Goal: Transaction & Acquisition: Purchase product/service

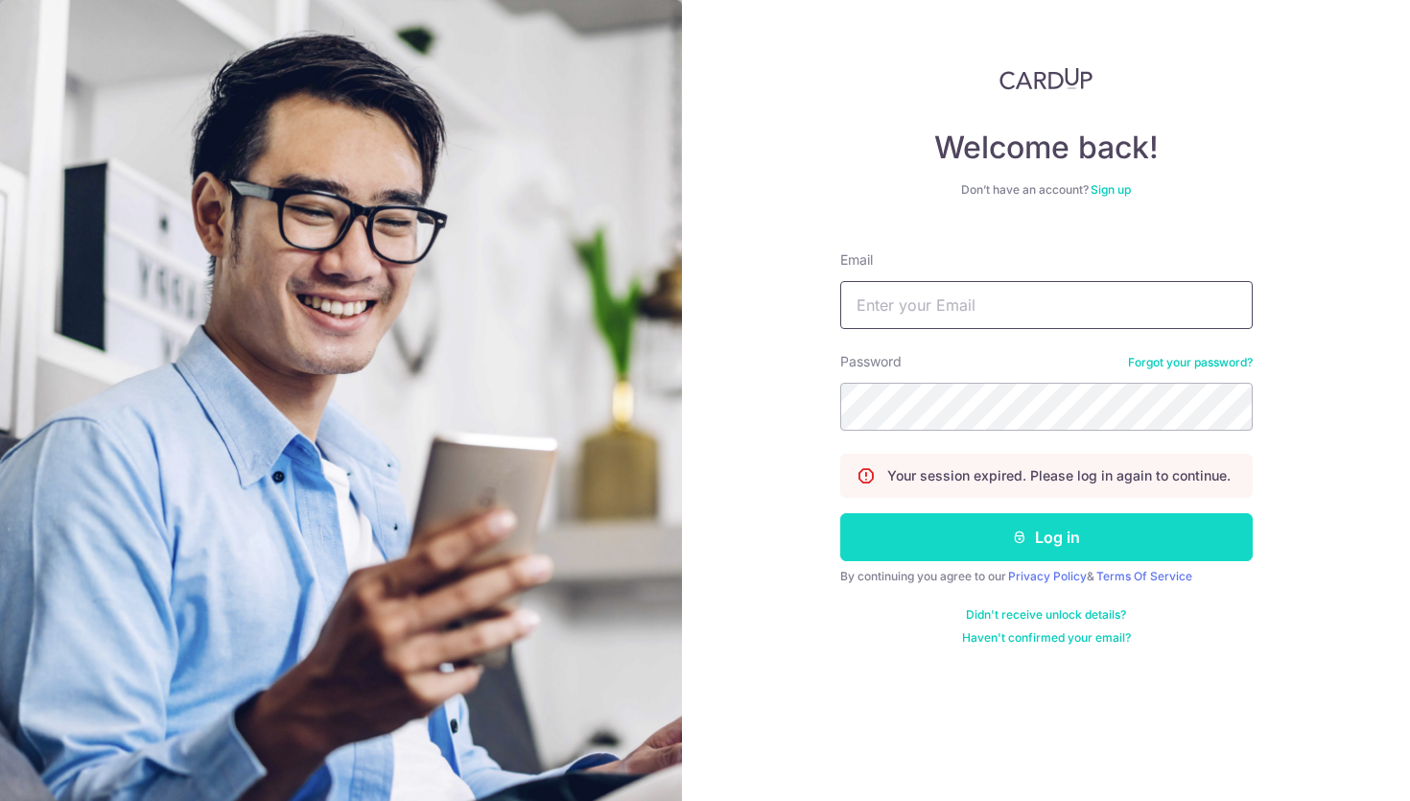
type input "Cyndihana@gmail.com"
click at [965, 544] on button "Log in" at bounding box center [1046, 537] width 413 height 48
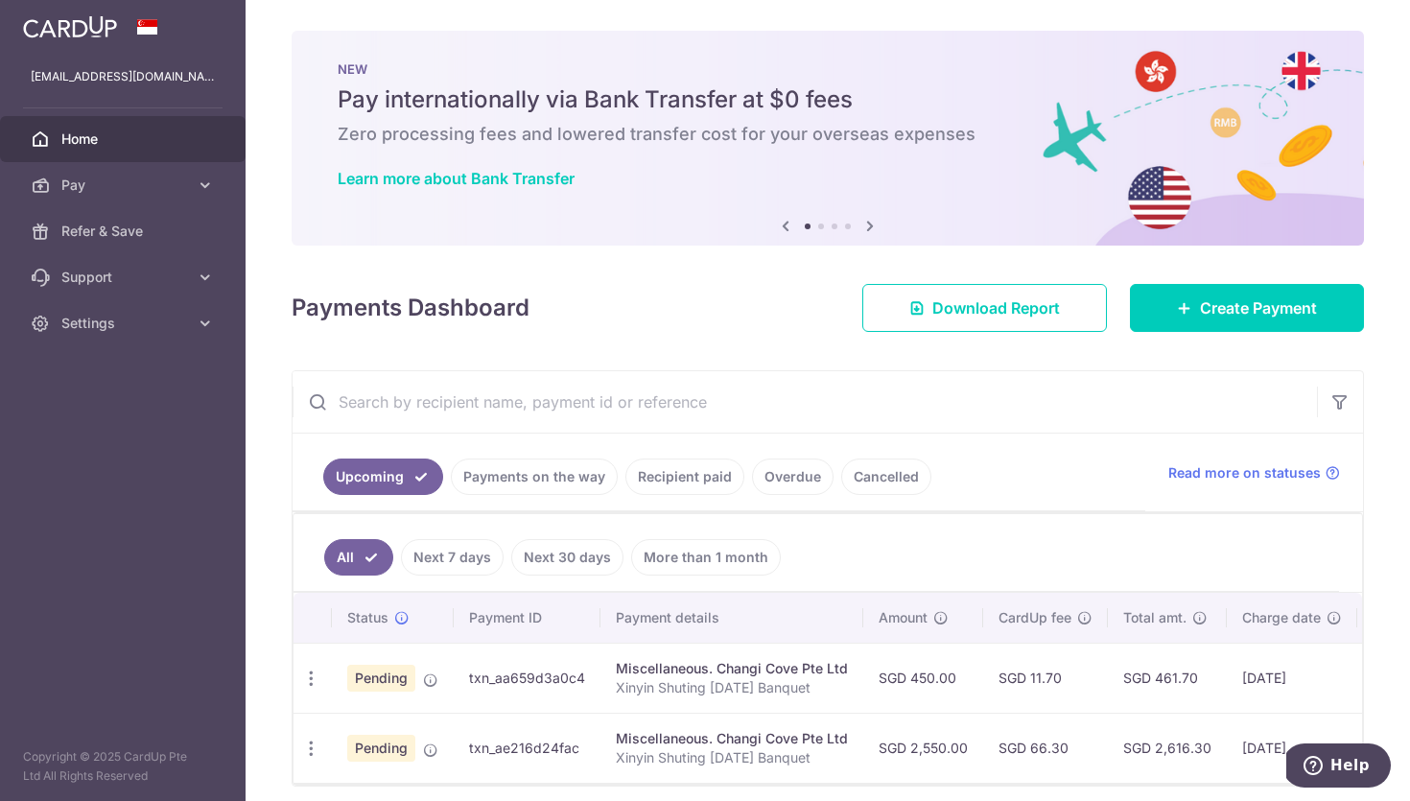
scroll to position [76, 0]
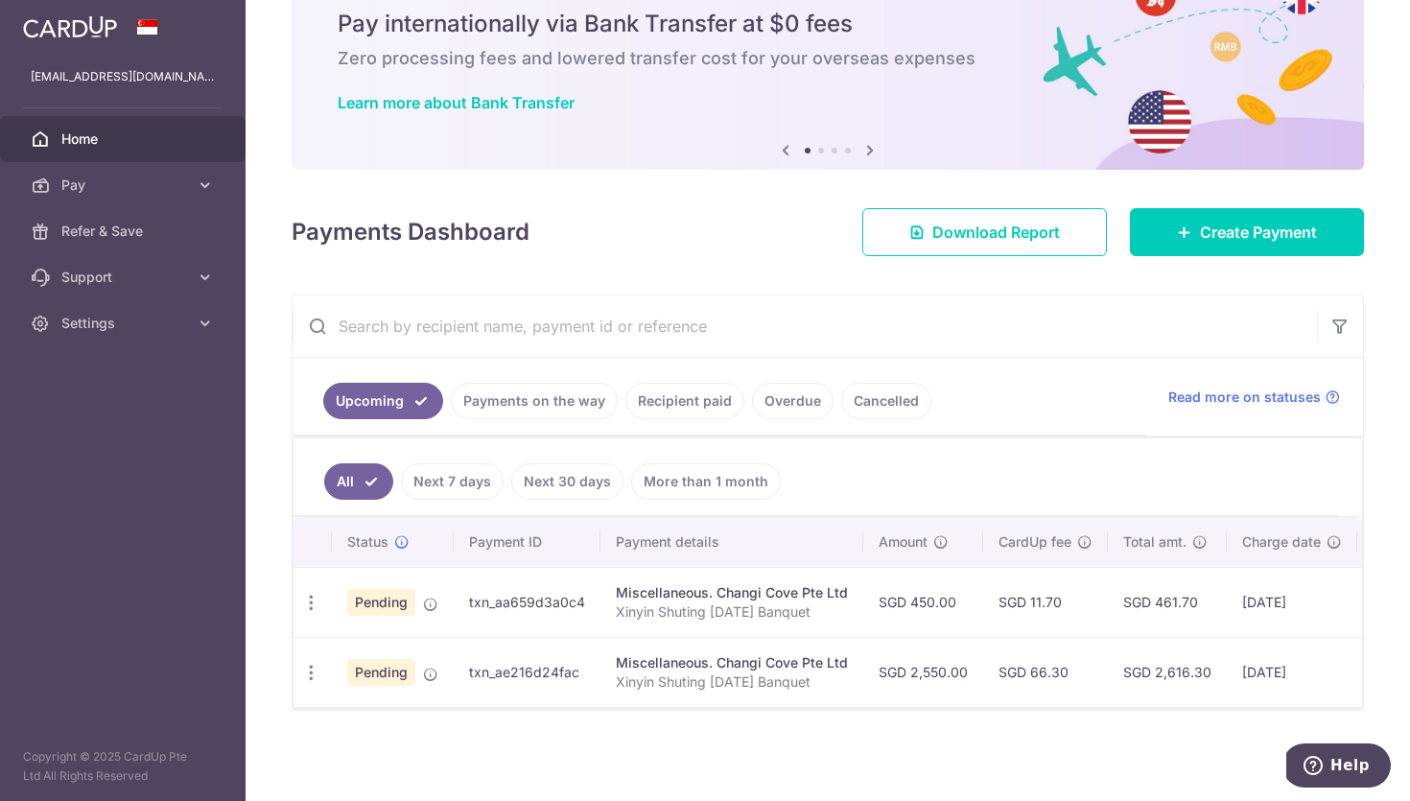
drag, startPoint x: 820, startPoint y: 685, endPoint x: 614, endPoint y: 681, distance: 206.3
click at [616, 681] on p "Xinyin Shuting [DATE] Banquet" at bounding box center [732, 682] width 232 height 19
copy p "Xinyin Shuting [DATE] Banquet"
click at [1248, 234] on span "Create Payment" at bounding box center [1258, 232] width 117 height 23
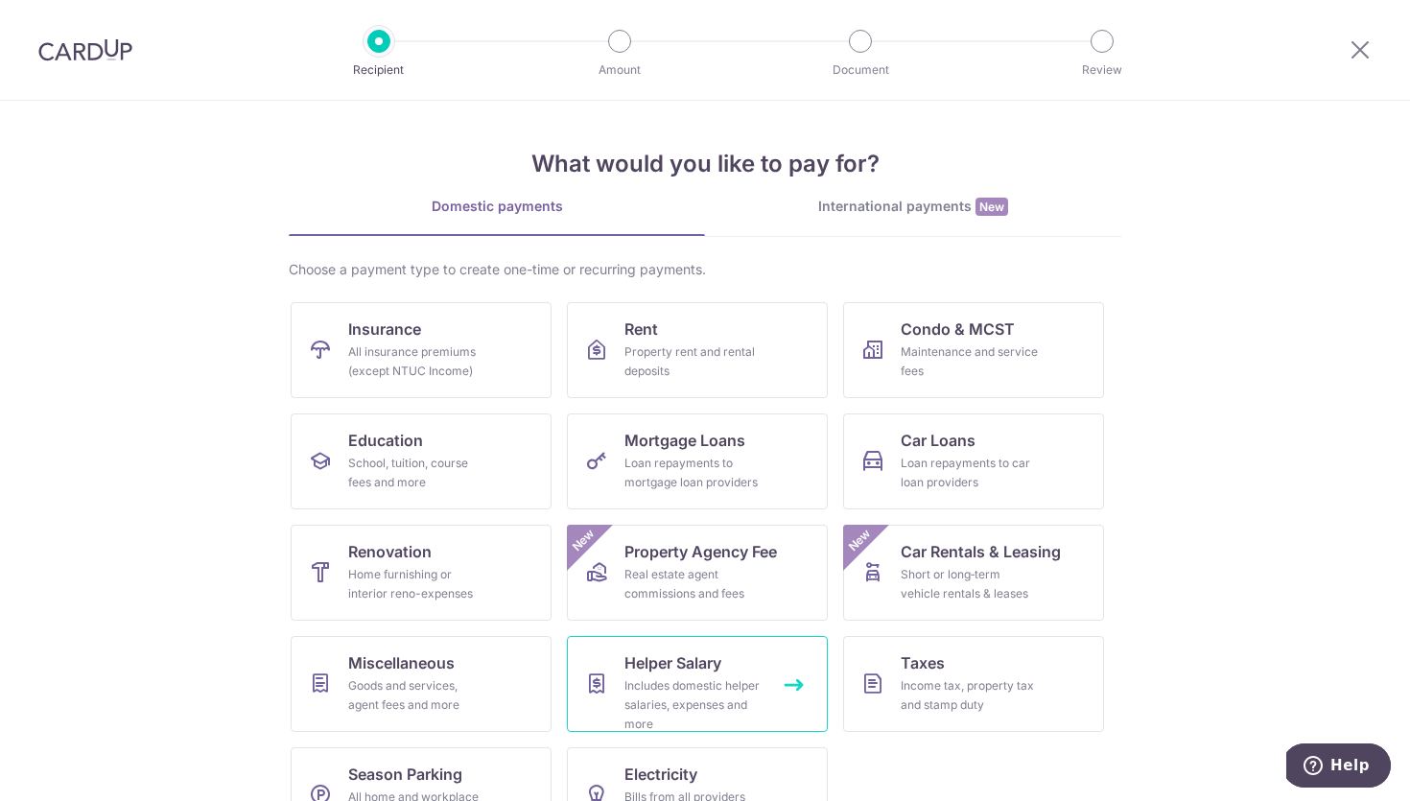
scroll to position [58, 0]
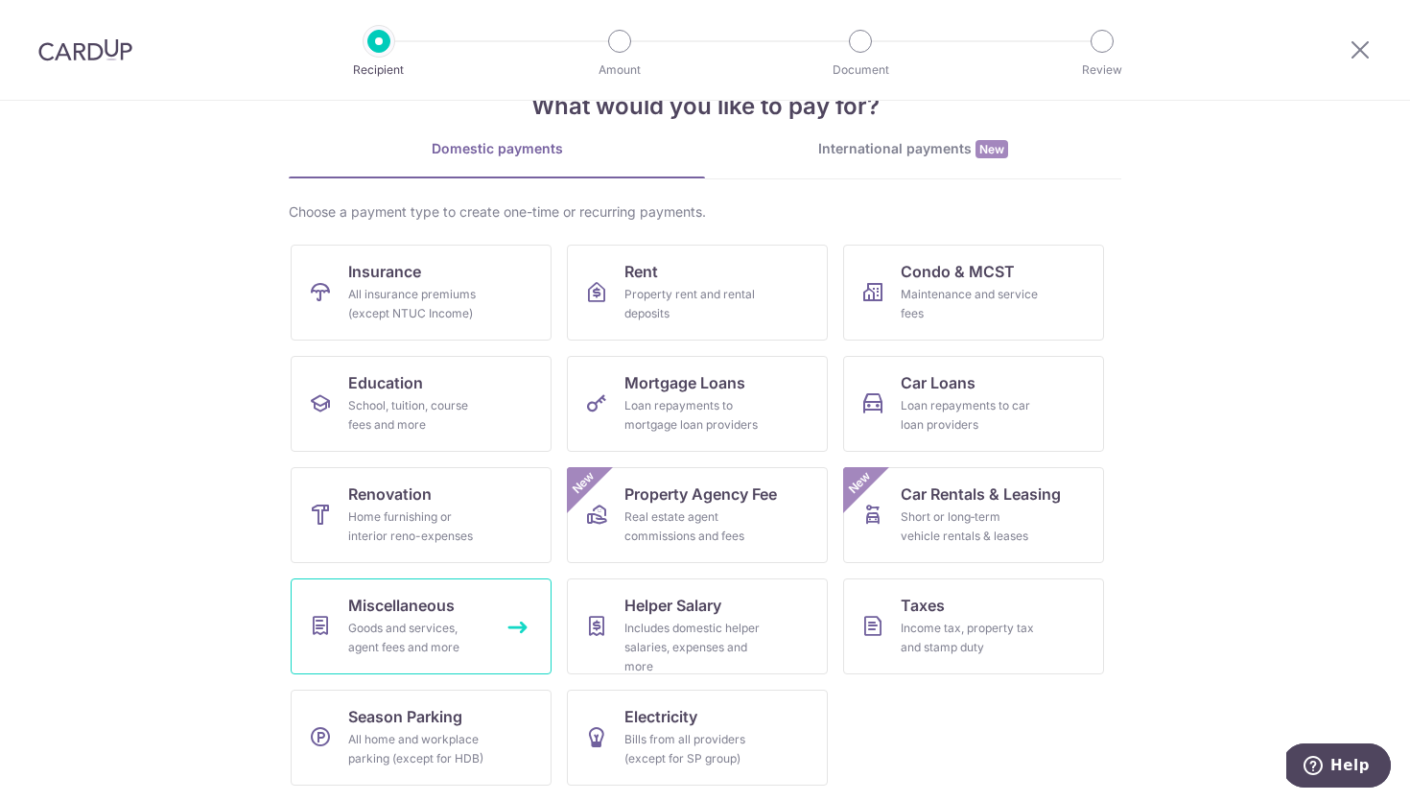
click at [435, 627] on div "Goods and services, agent fees and more" at bounding box center [417, 638] width 138 height 38
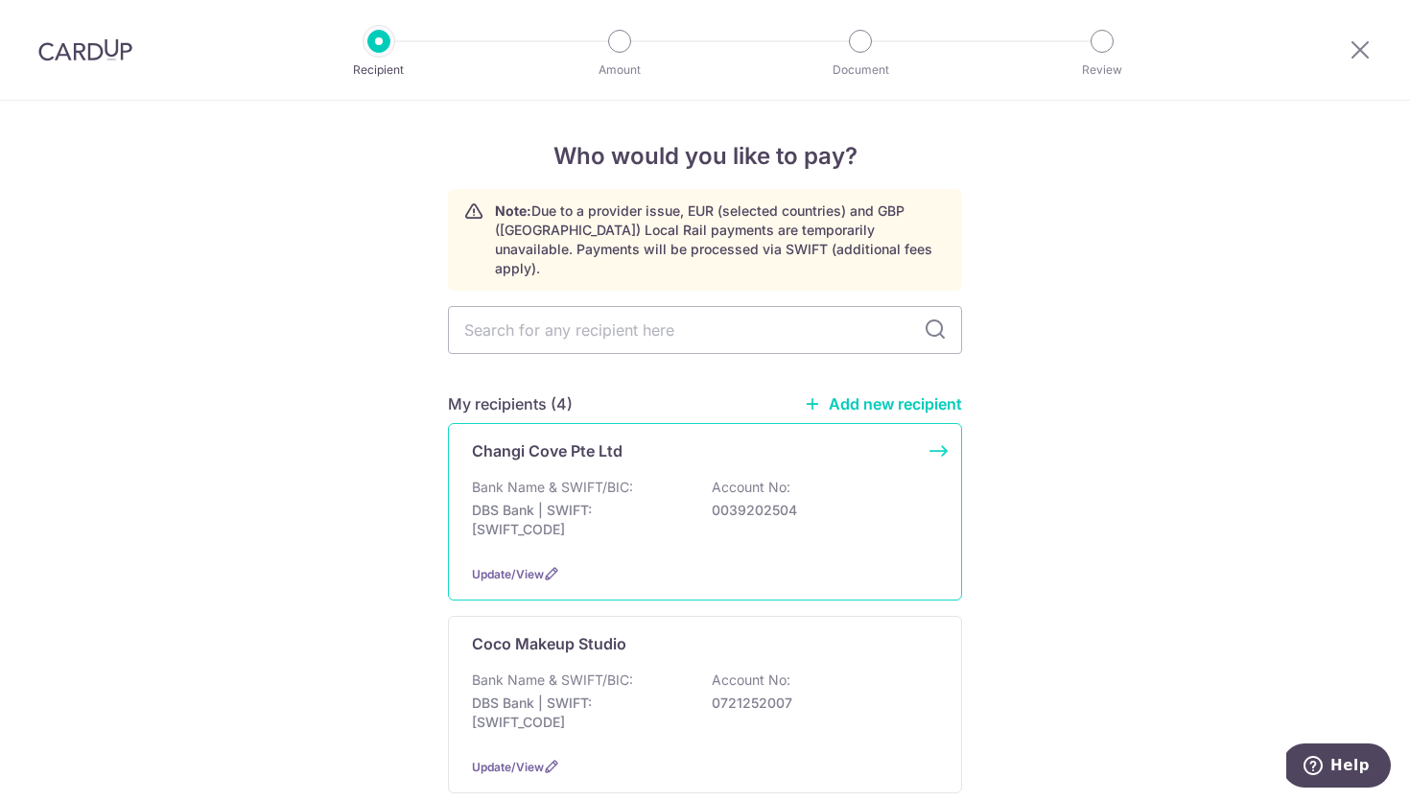
click at [625, 479] on div "Bank Name & SWIFT/BIC: DBS Bank | SWIFT: DBSSSGSGXXX Account No: 0039202504" at bounding box center [705, 513] width 466 height 71
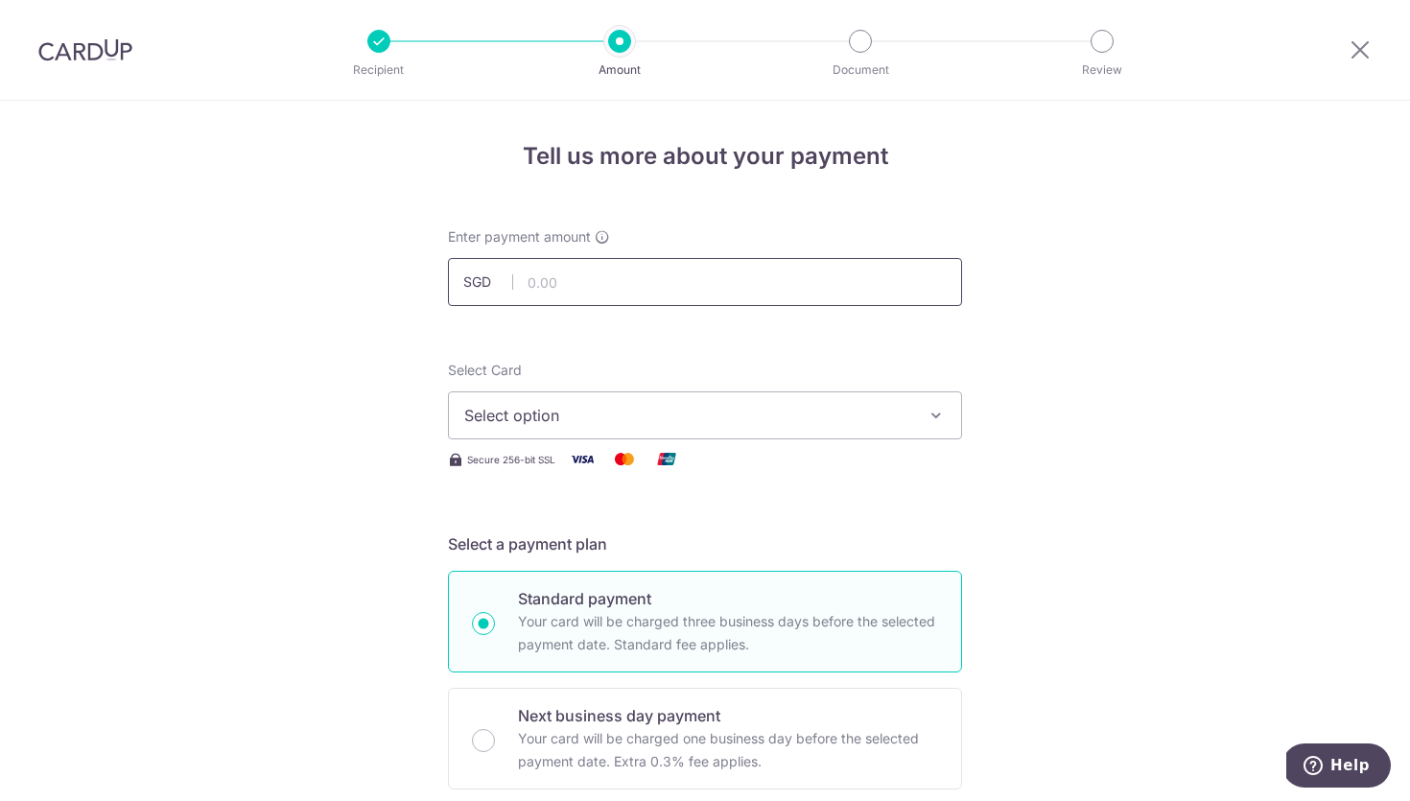
click at [604, 282] on input "text" at bounding box center [705, 282] width 514 height 48
type input "2,500.00"
click at [500, 422] on span "Select option" at bounding box center [687, 415] width 447 height 23
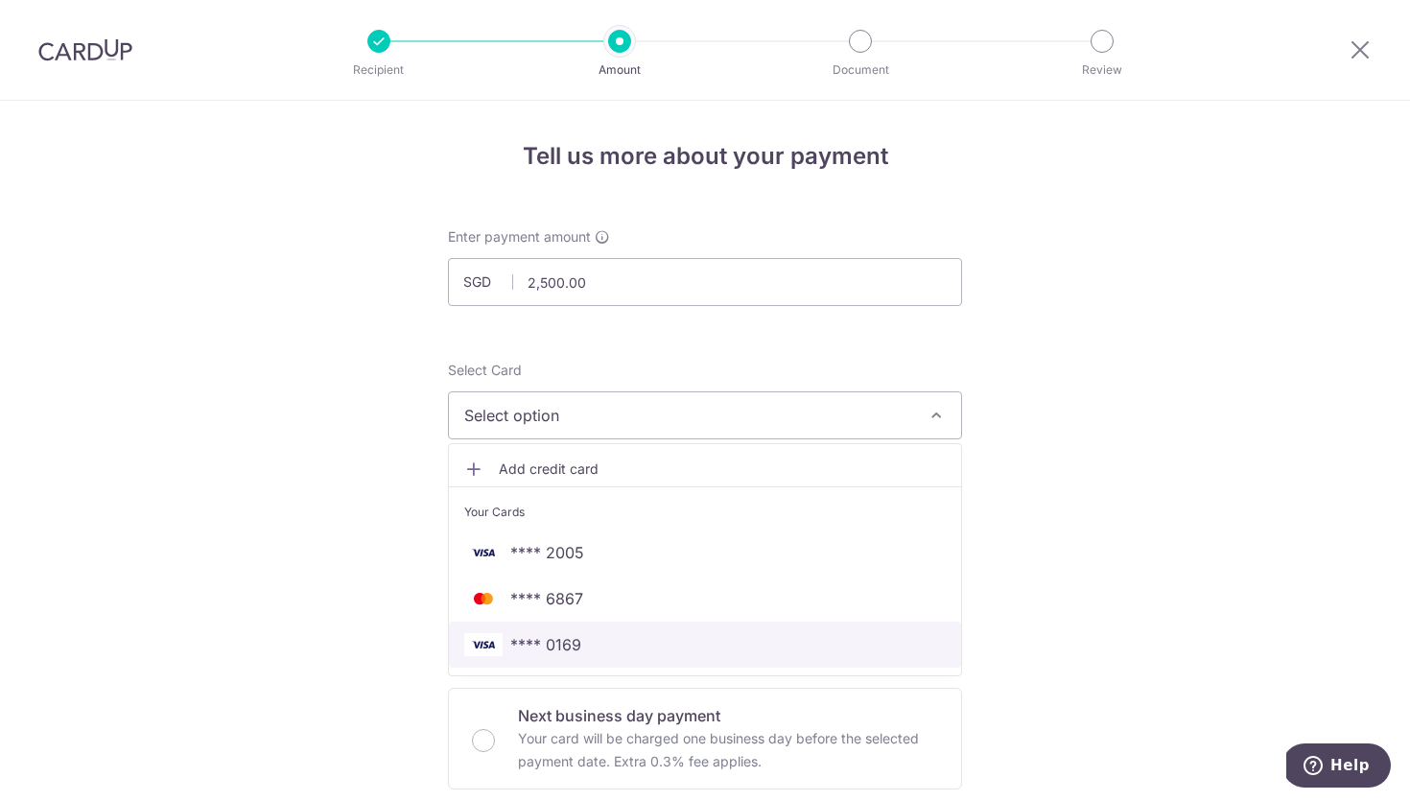
click at [531, 646] on span "**** 0169" at bounding box center [545, 644] width 71 height 23
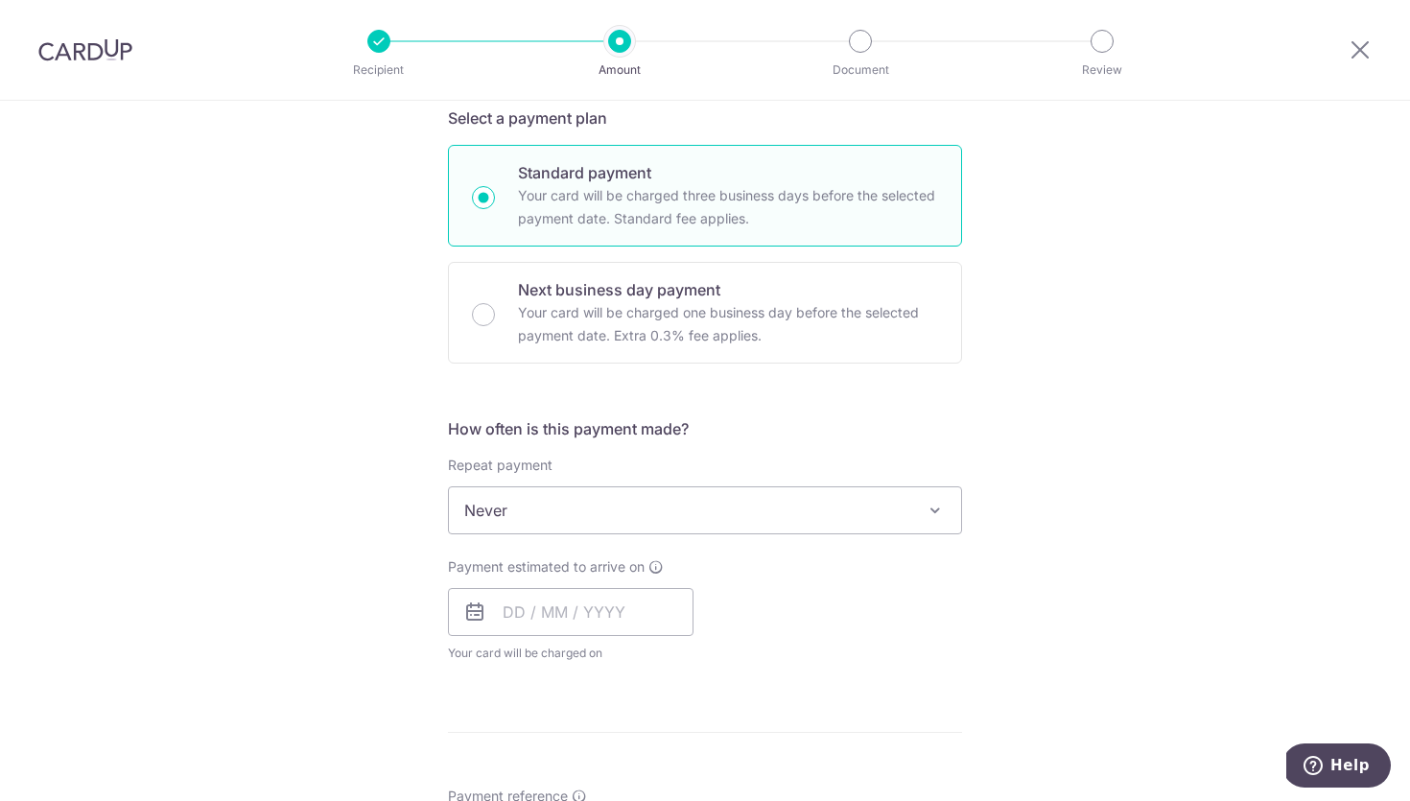
scroll to position [464, 0]
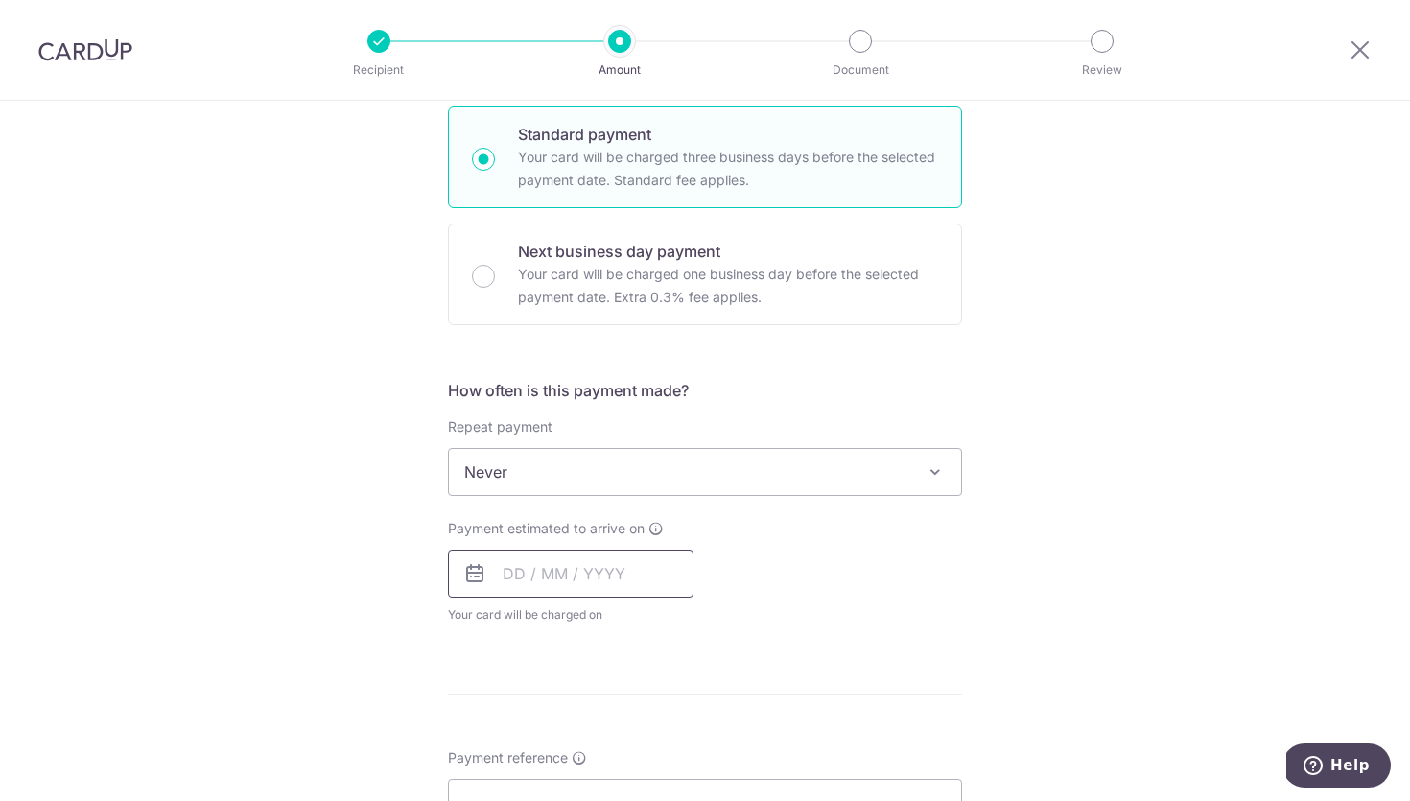
click at [516, 574] on input "text" at bounding box center [571, 574] width 246 height 48
click at [649, 787] on link "16" at bounding box center [640, 786] width 31 height 31
type input "[DATE]"
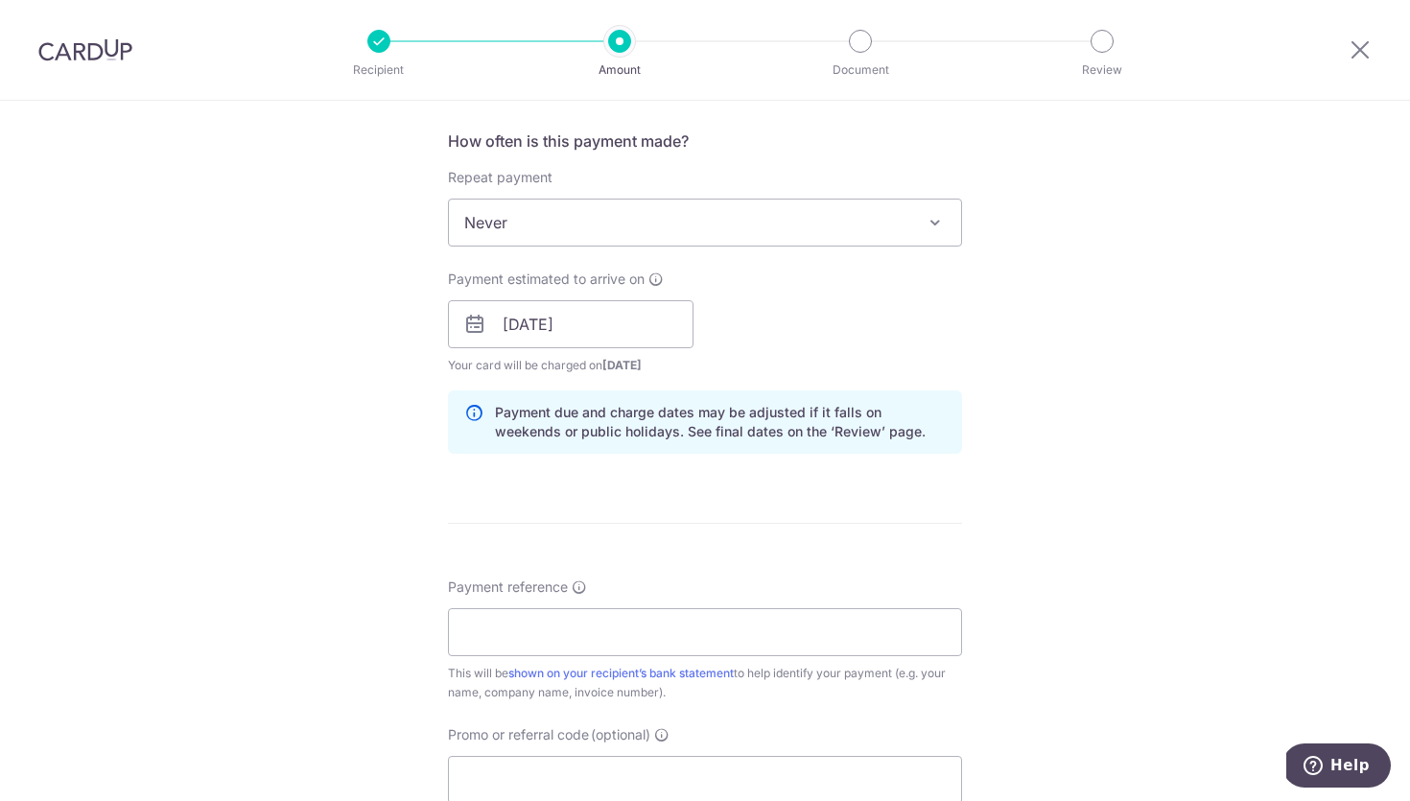
scroll to position [720, 0]
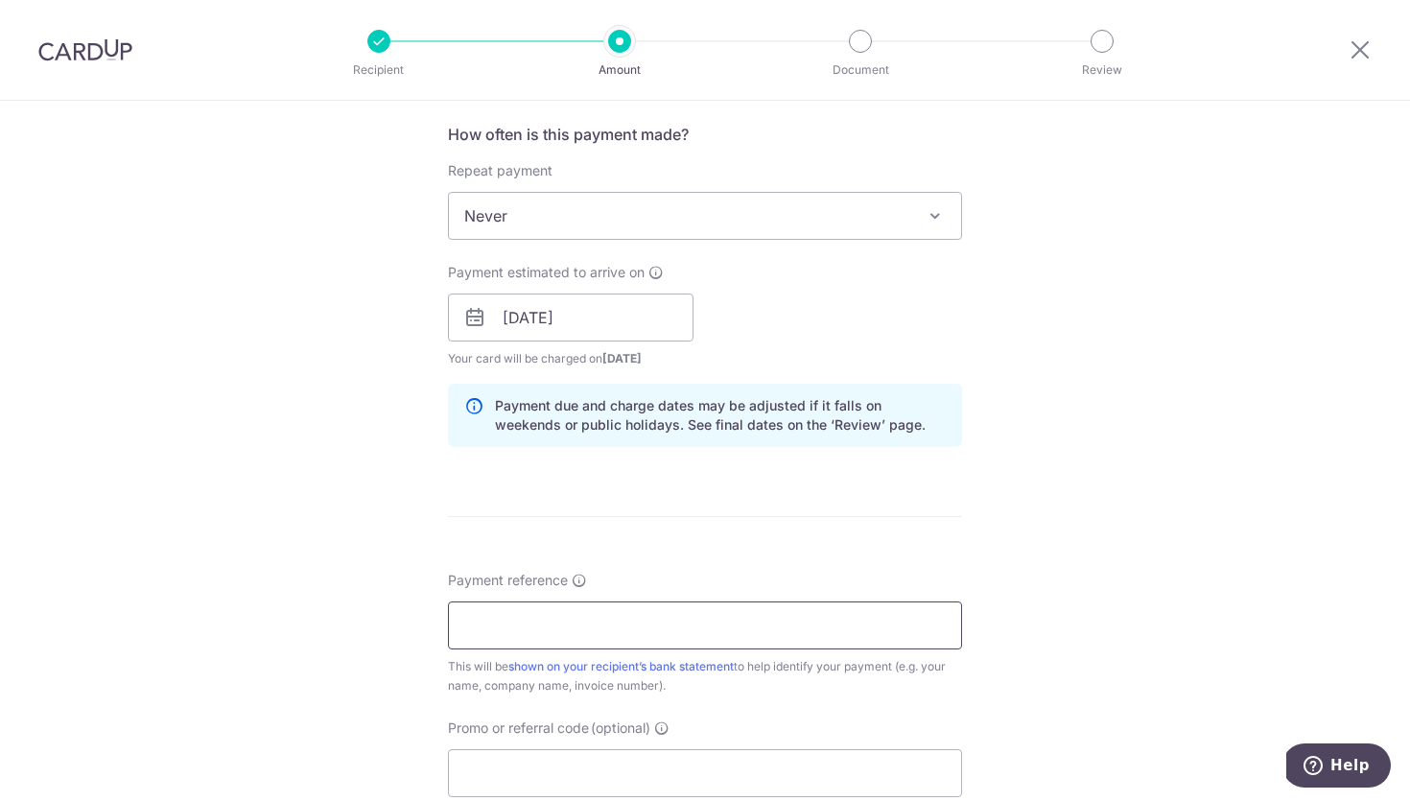
click at [700, 638] on input "Payment reference" at bounding box center [705, 626] width 514 height 48
paste input "Xinyin Shuting [DATE] Banquet"
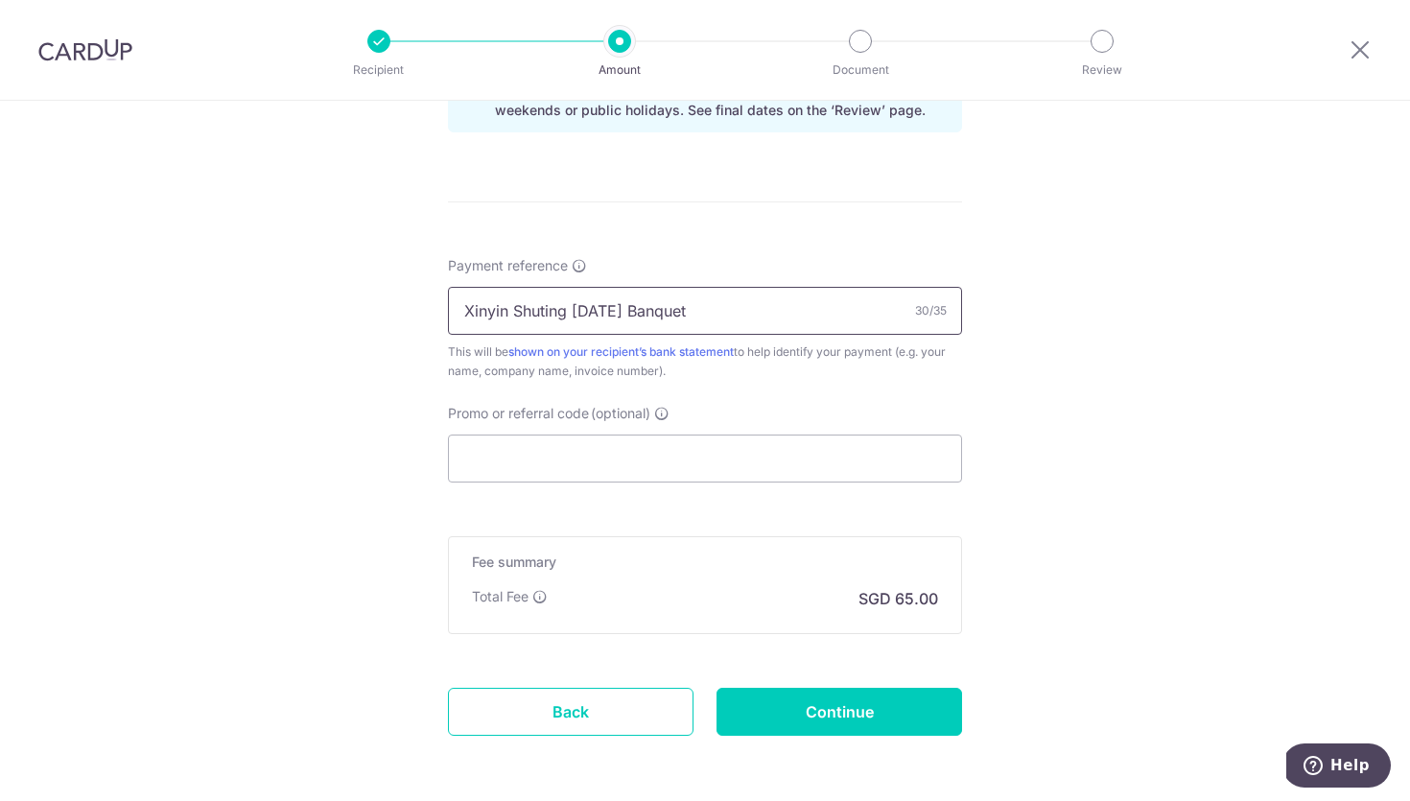
scroll to position [1114, 0]
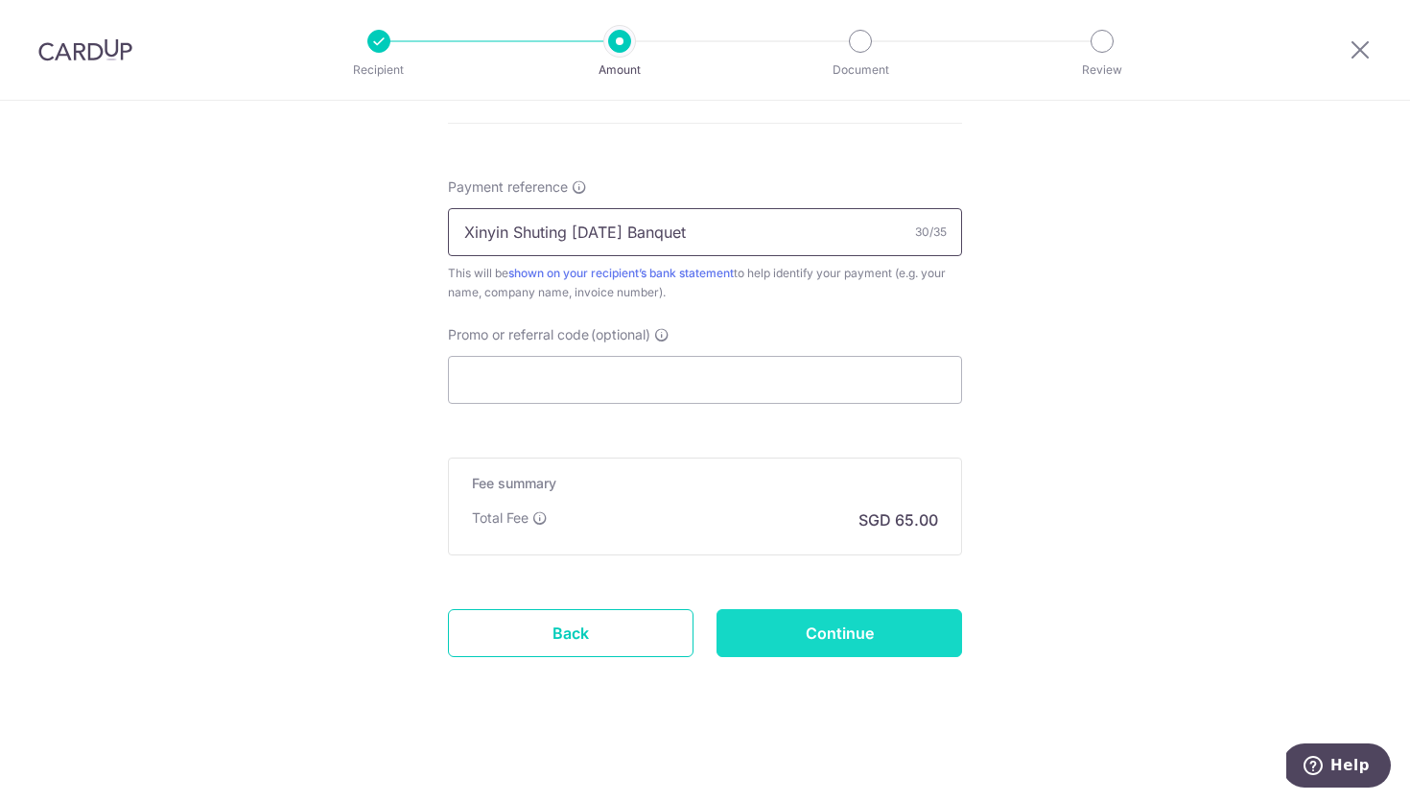
type input "Xinyin Shuting [DATE] Banquet"
click at [815, 645] on input "Continue" at bounding box center [840, 633] width 246 height 48
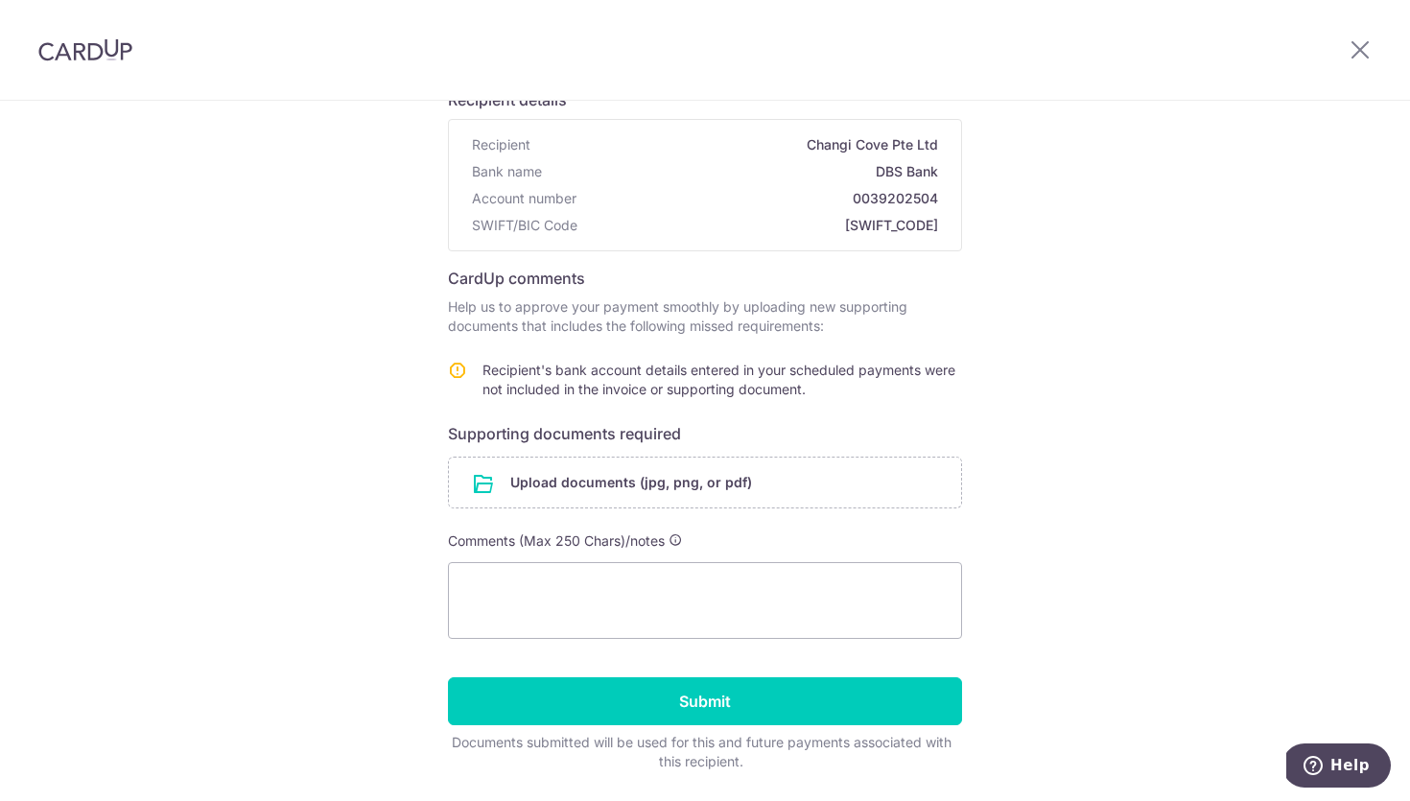
scroll to position [215, 0]
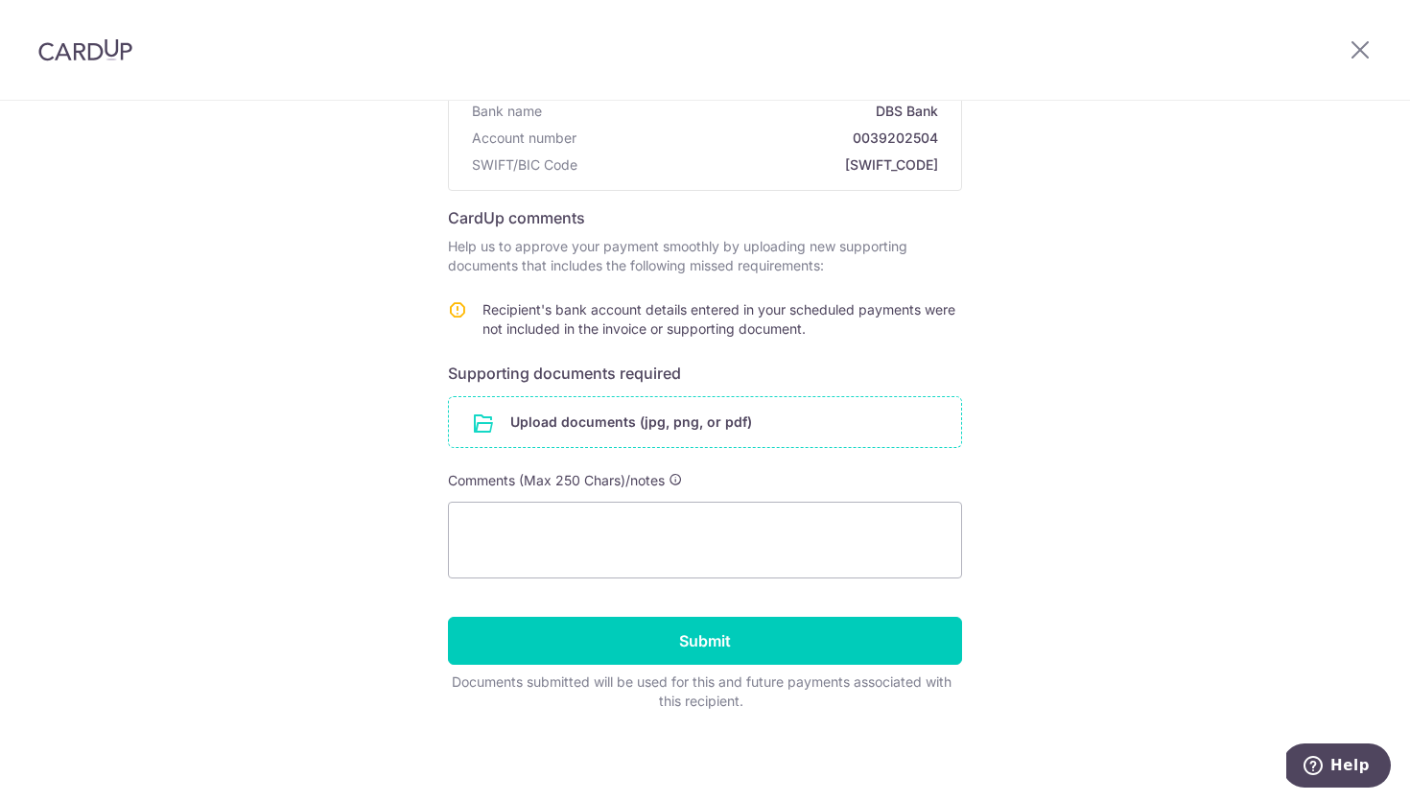
click at [706, 418] on input "file" at bounding box center [705, 422] width 512 height 50
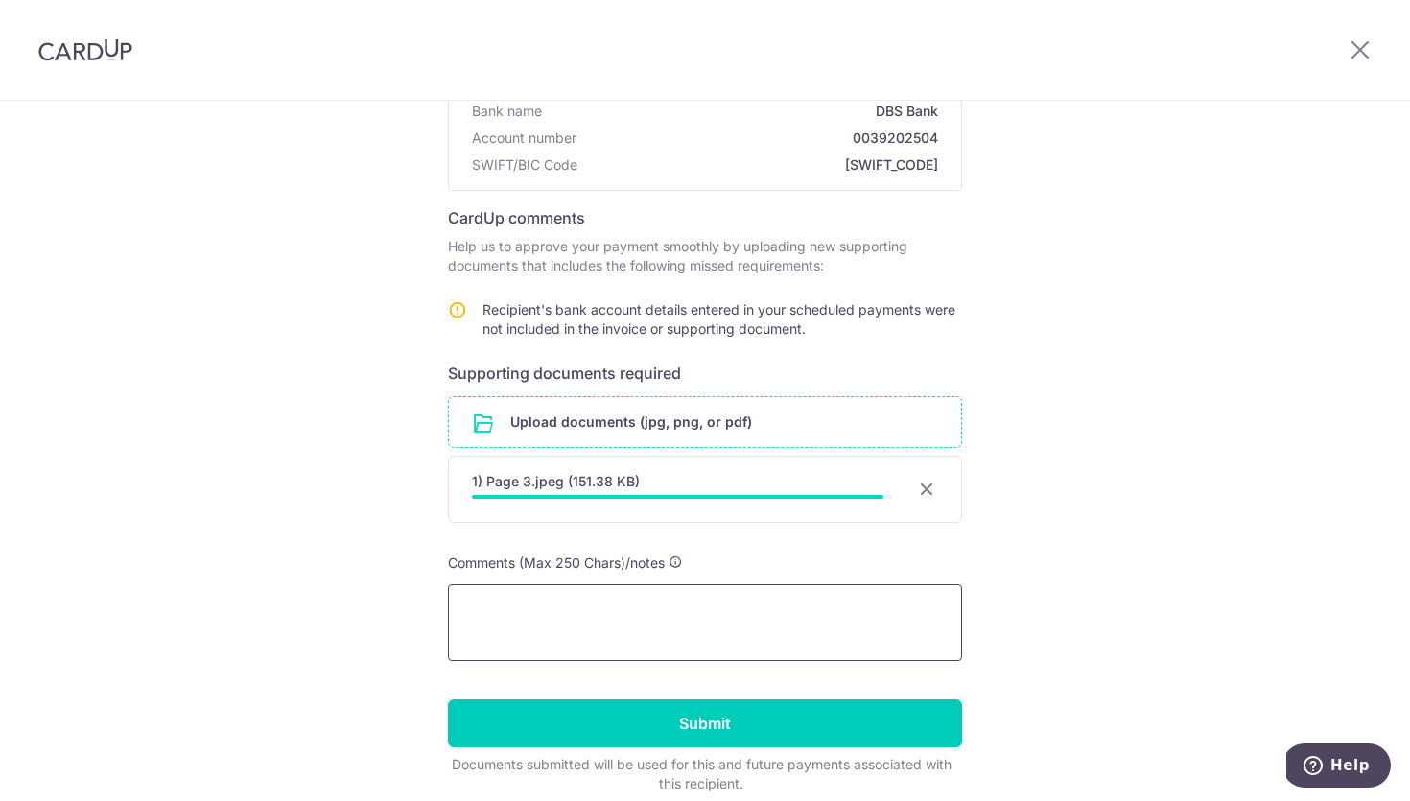
click at [566, 611] on textarea at bounding box center [705, 622] width 514 height 77
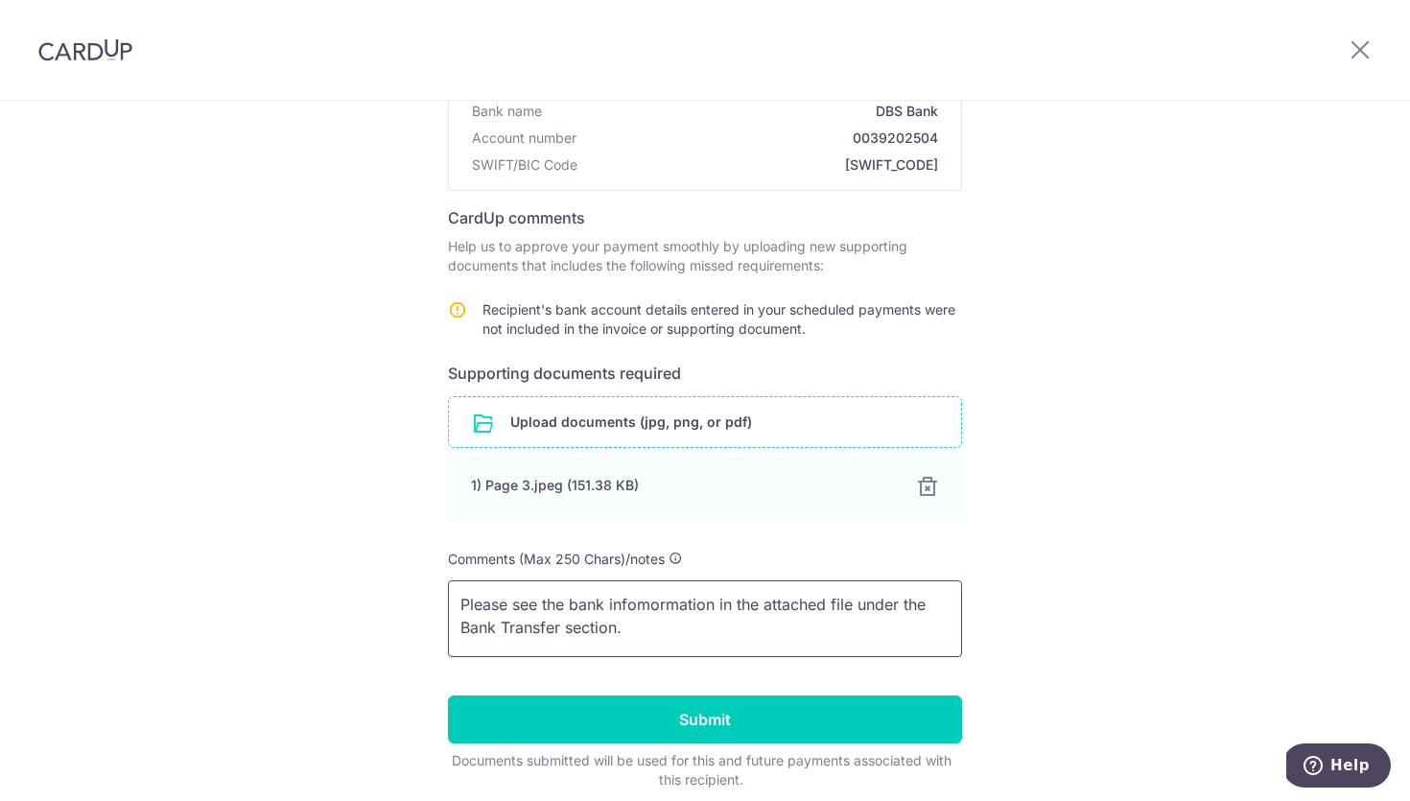
click at [665, 603] on textarea "Please see the bank infomormation in the attached file under the Bank Transfer …" at bounding box center [705, 618] width 514 height 77
click at [698, 623] on textarea "Please see the bank information in the attached file under the Bank Transfer se…" at bounding box center [705, 618] width 514 height 77
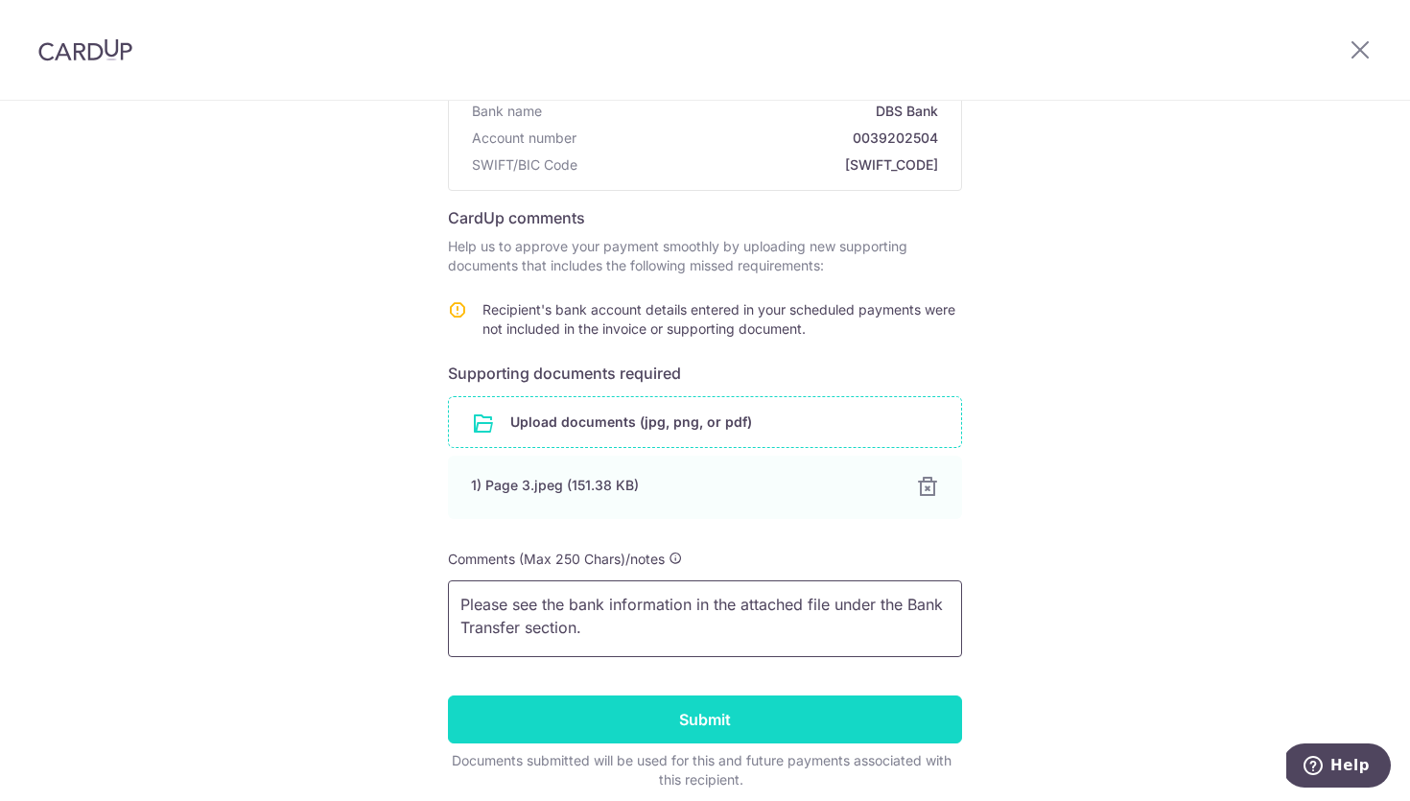
type textarea "Please see the bank information in the attached file under the Bank Transfer se…"
click at [673, 717] on input "Submit" at bounding box center [705, 720] width 514 height 48
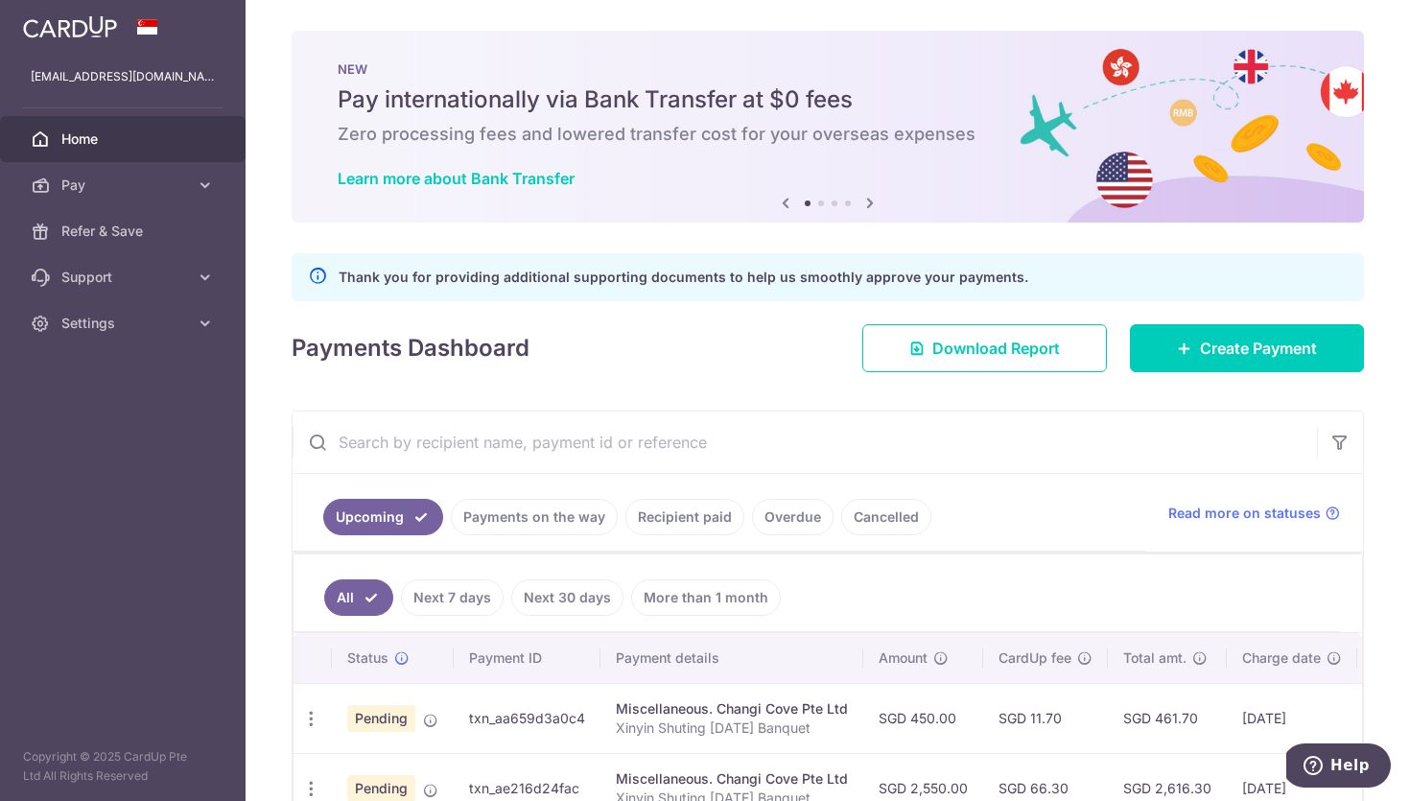
scroll to position [139, 0]
